Goal: Task Accomplishment & Management: Use online tool/utility

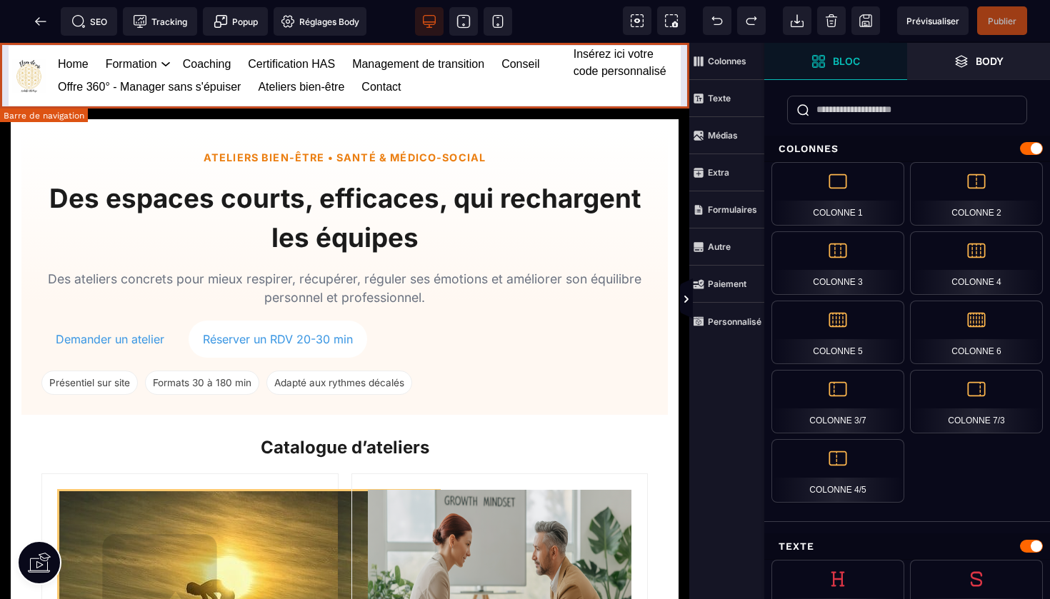
click at [618, 62] on div "Insérez ici votre code personnalisé" at bounding box center [626, 76] width 107 height 60
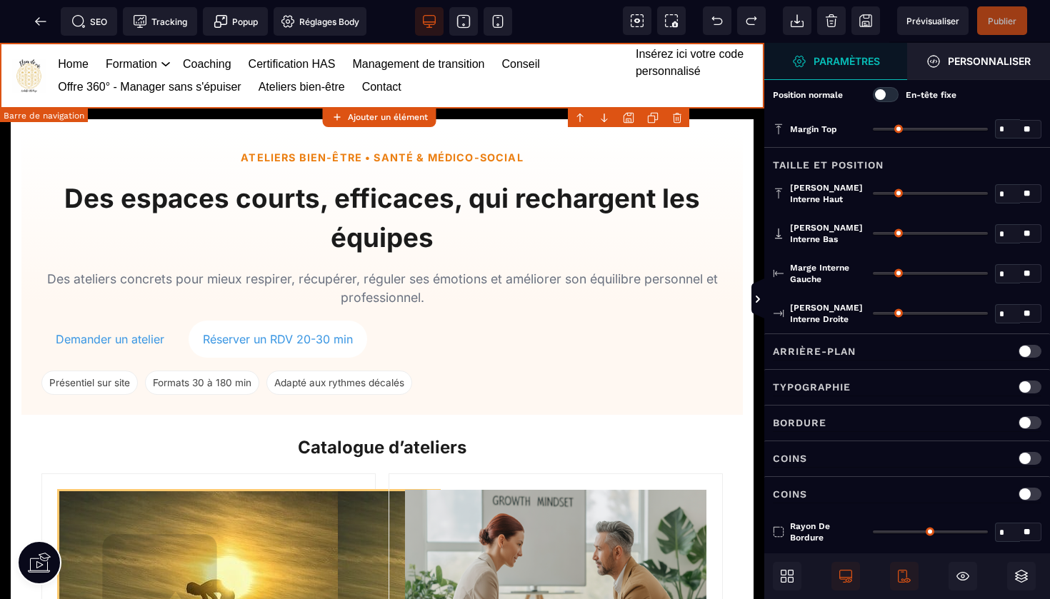
type input "*"
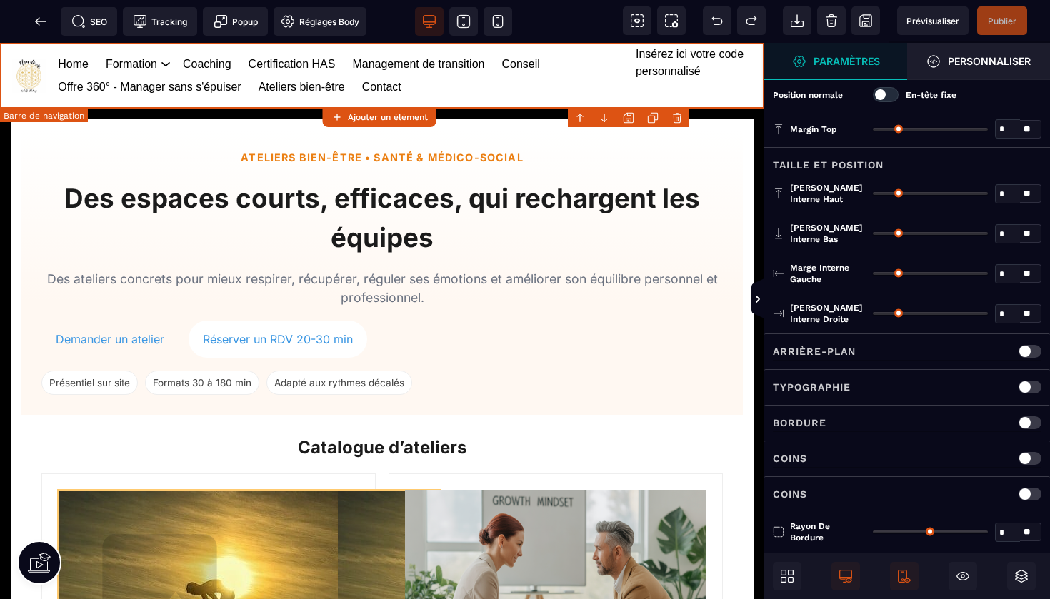
type input "**"
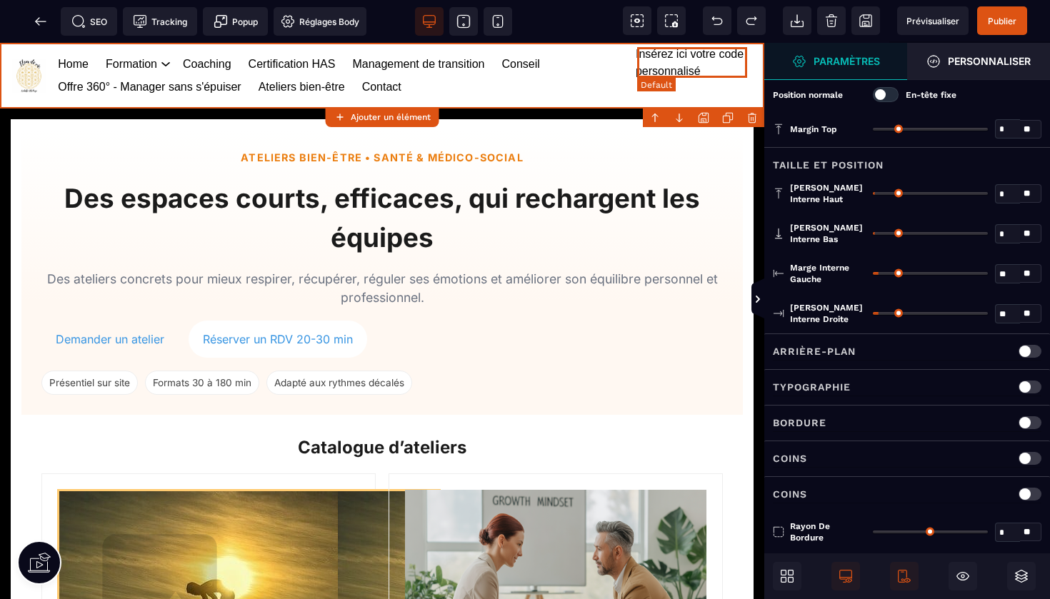
click at [644, 66] on span "Insérez ici votre code personnalisé" at bounding box center [690, 62] width 108 height 29
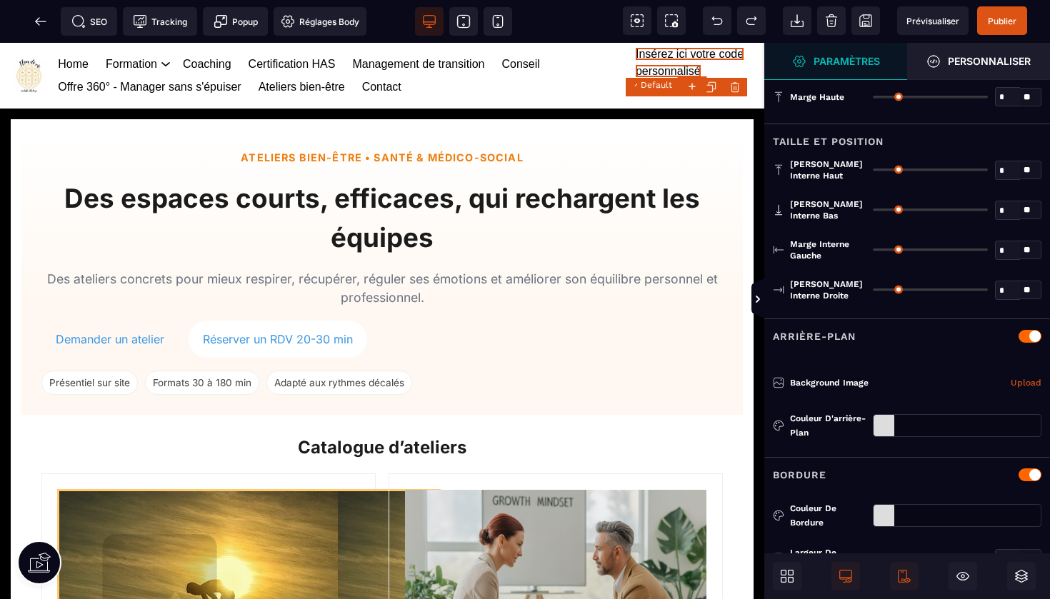
type input "*"
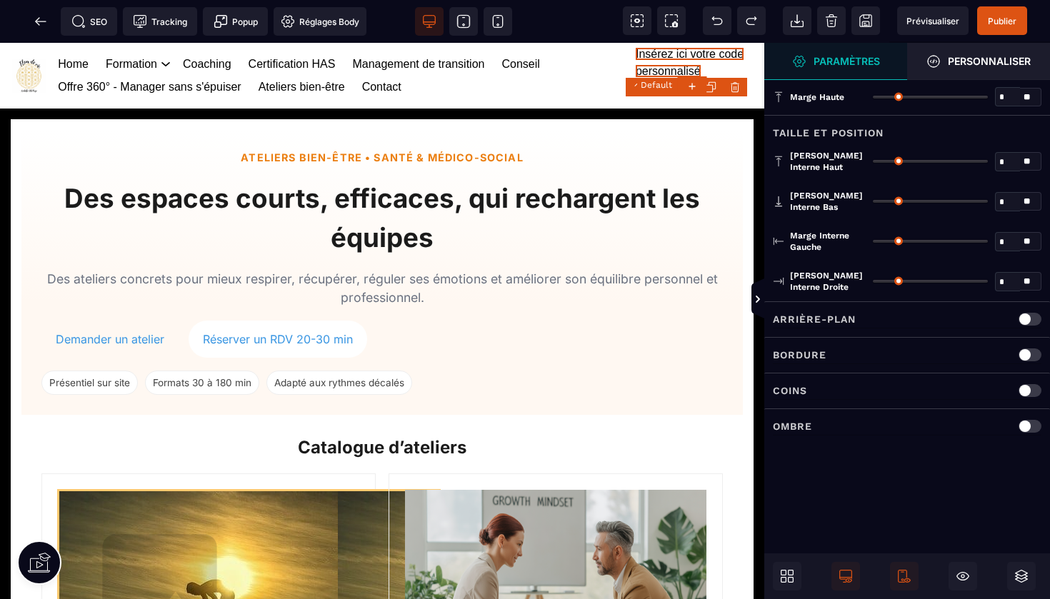
click at [736, 86] on body "B I U S A ******* Default" at bounding box center [525, 299] width 1050 height 599
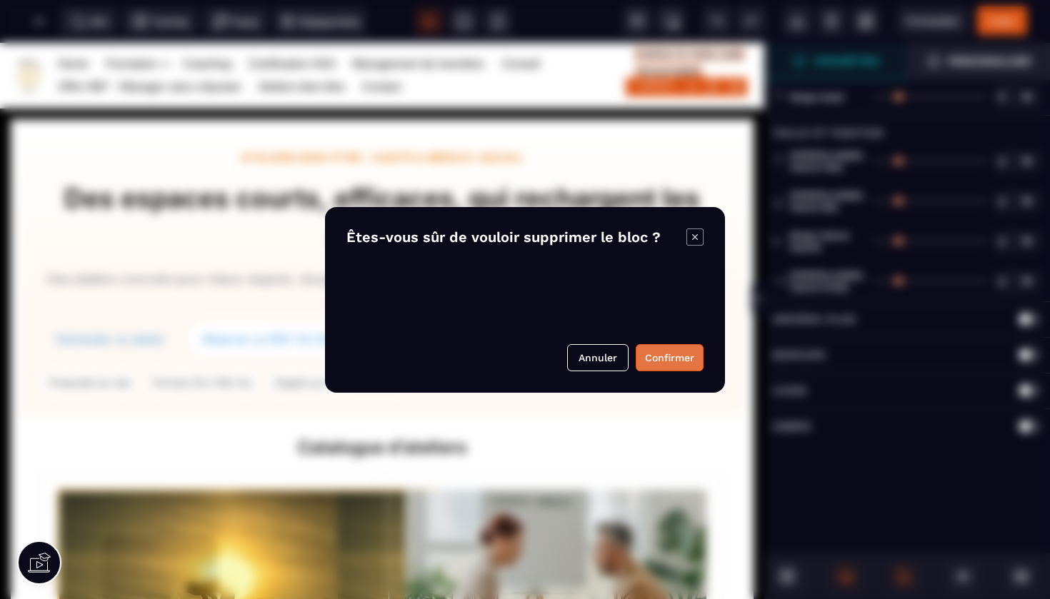
click at [671, 353] on button "Confirmer" at bounding box center [670, 357] width 68 height 27
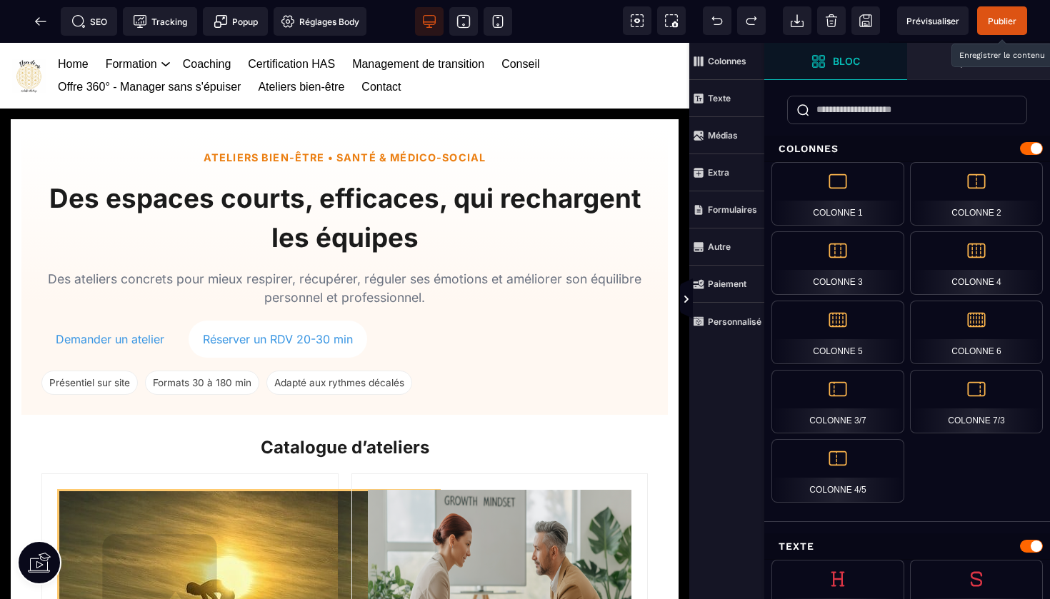
click at [998, 25] on span "Publier" at bounding box center [1002, 21] width 29 height 11
click at [47, 24] on icon at bounding box center [41, 21] width 14 height 14
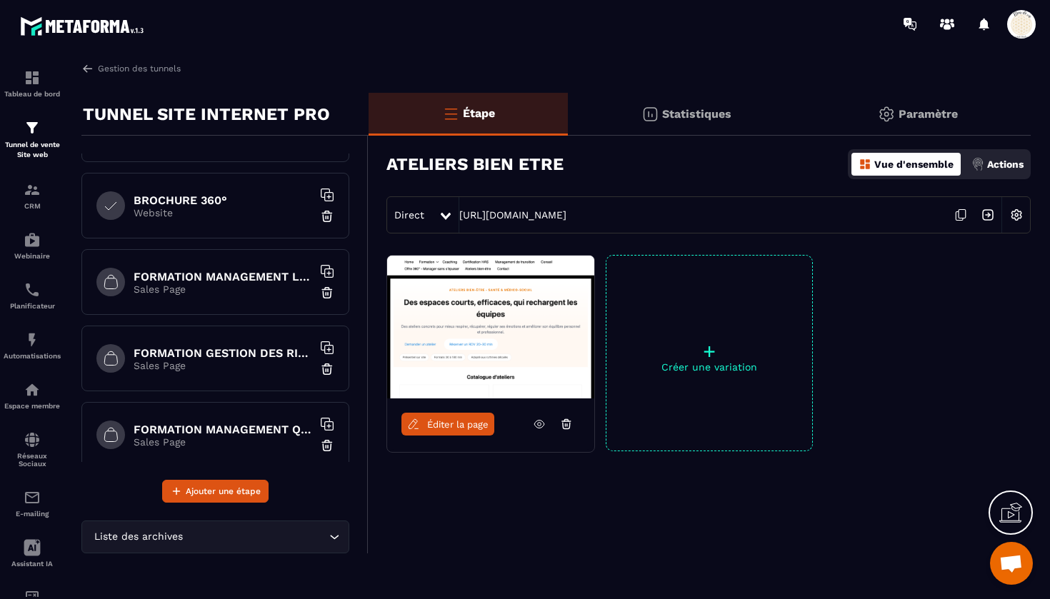
scroll to position [822, 0]
click at [239, 434] on h6 "FORMATION MANAGEMENT QUALITE ET RISQUES EN ESSMS" at bounding box center [223, 429] width 179 height 14
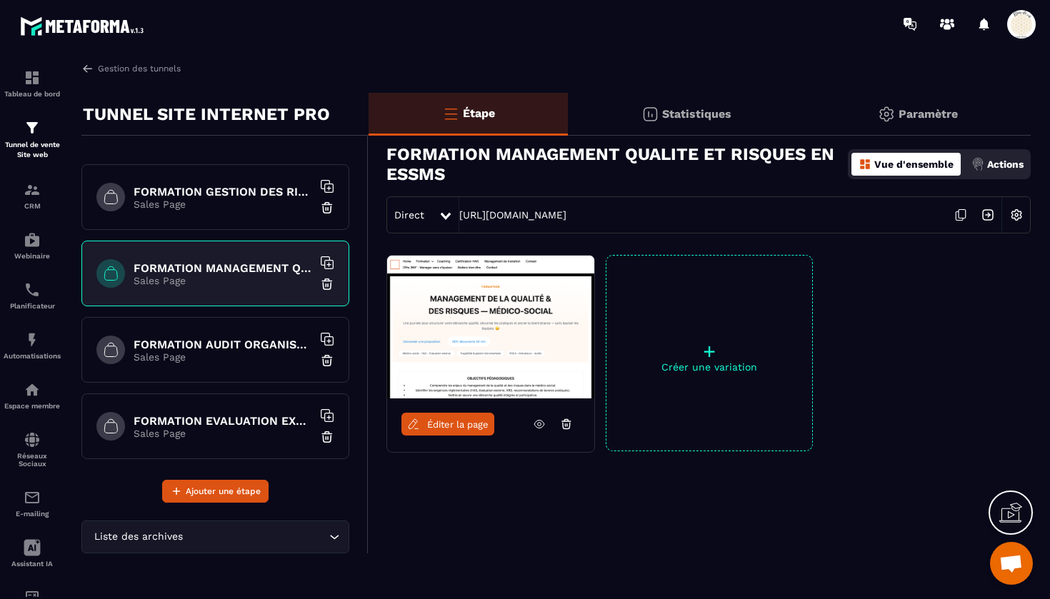
scroll to position [995, 0]
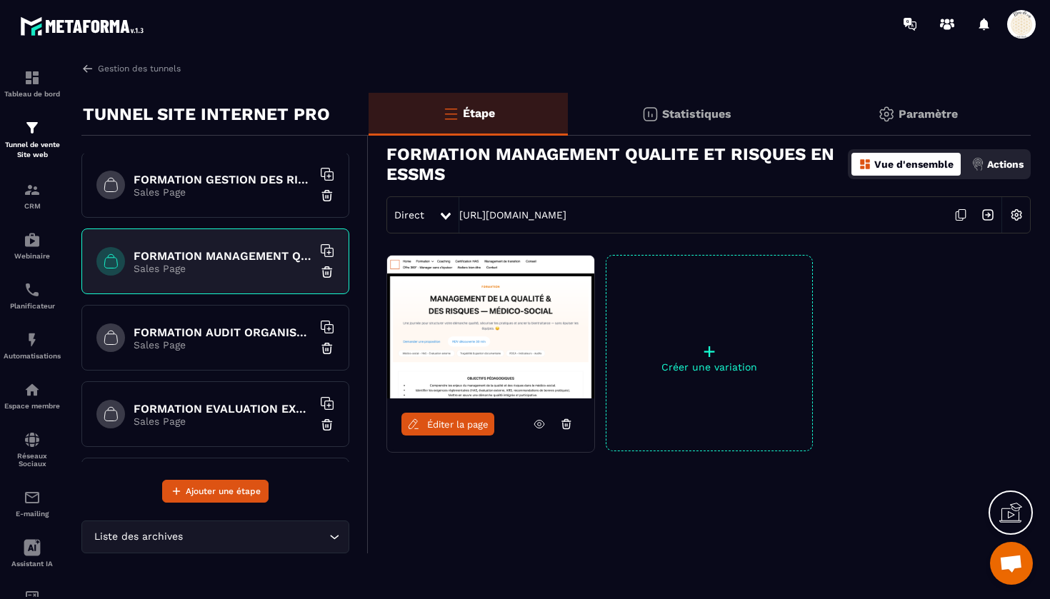
click at [224, 341] on p "Sales Page" at bounding box center [223, 344] width 179 height 11
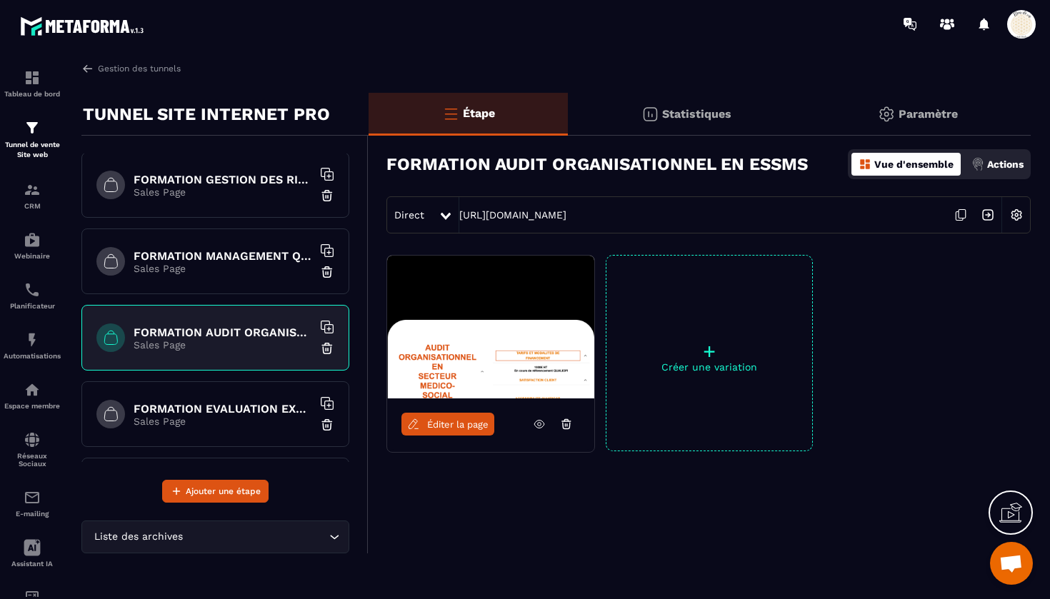
click at [449, 426] on span "Éditer la page" at bounding box center [457, 424] width 61 height 11
